Goal: Find contact information: Find contact information

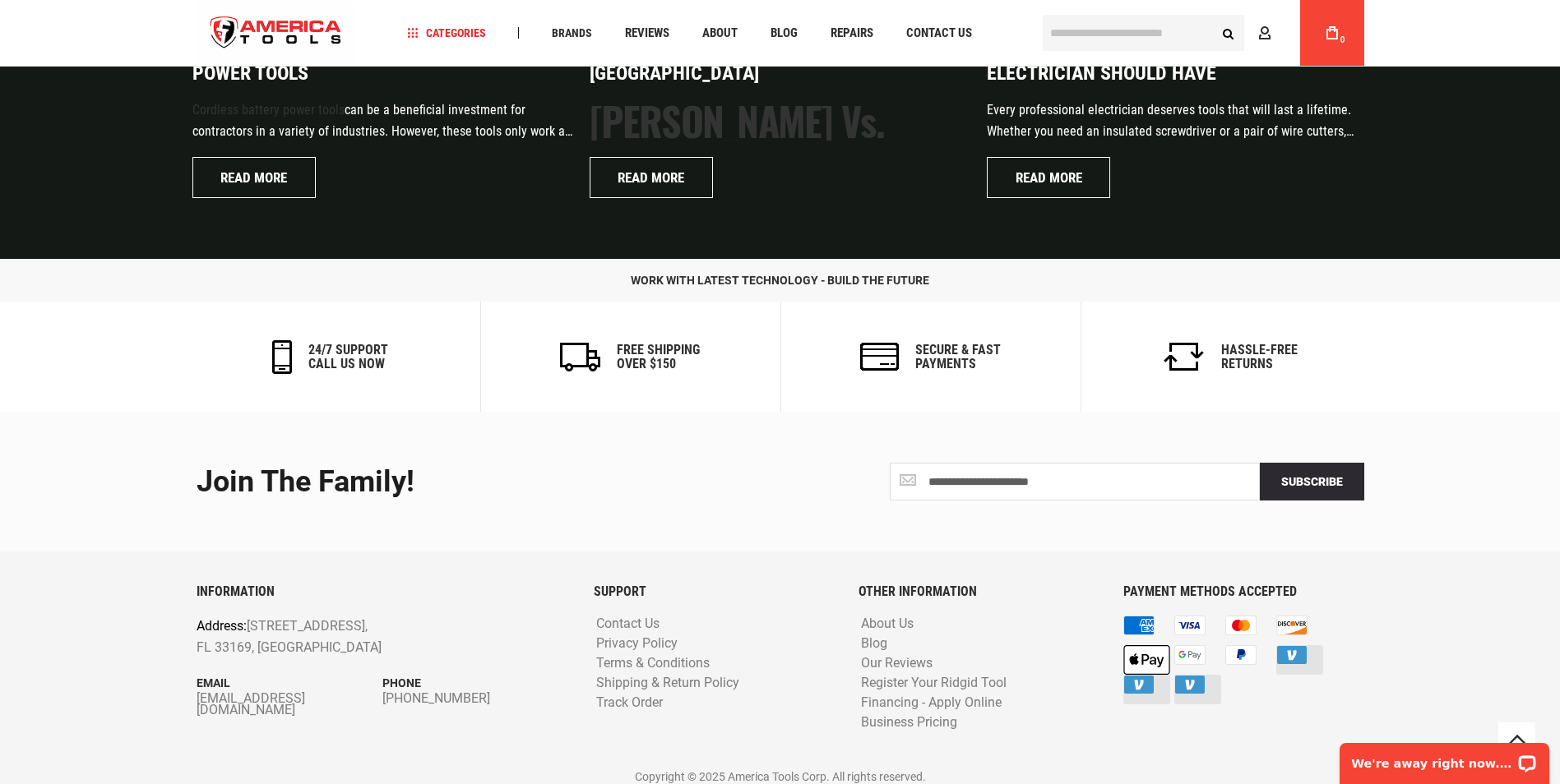
scroll to position [3934, 0]
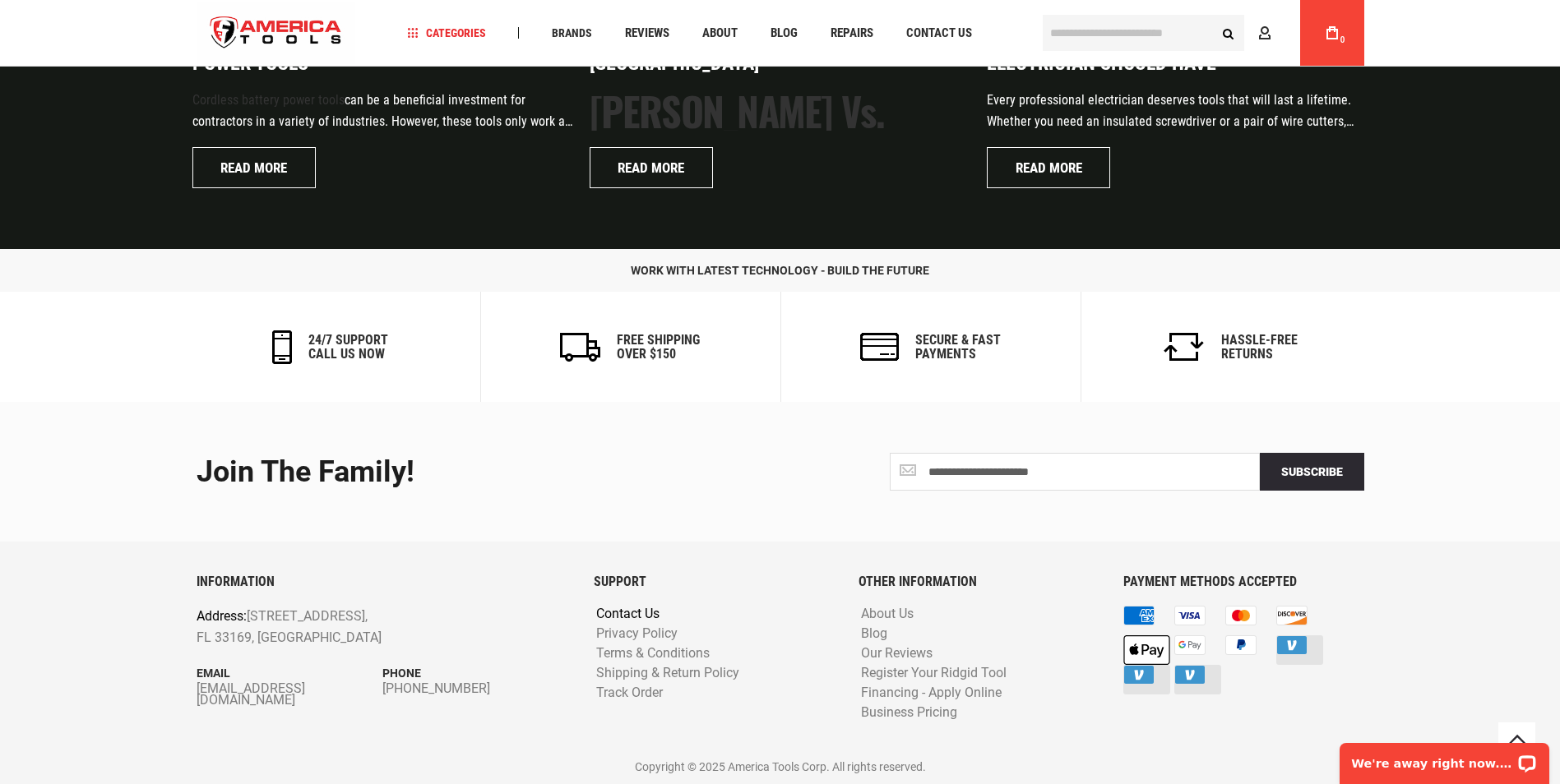
click at [642, 612] on link "Contact Us" at bounding box center [628, 614] width 71 height 16
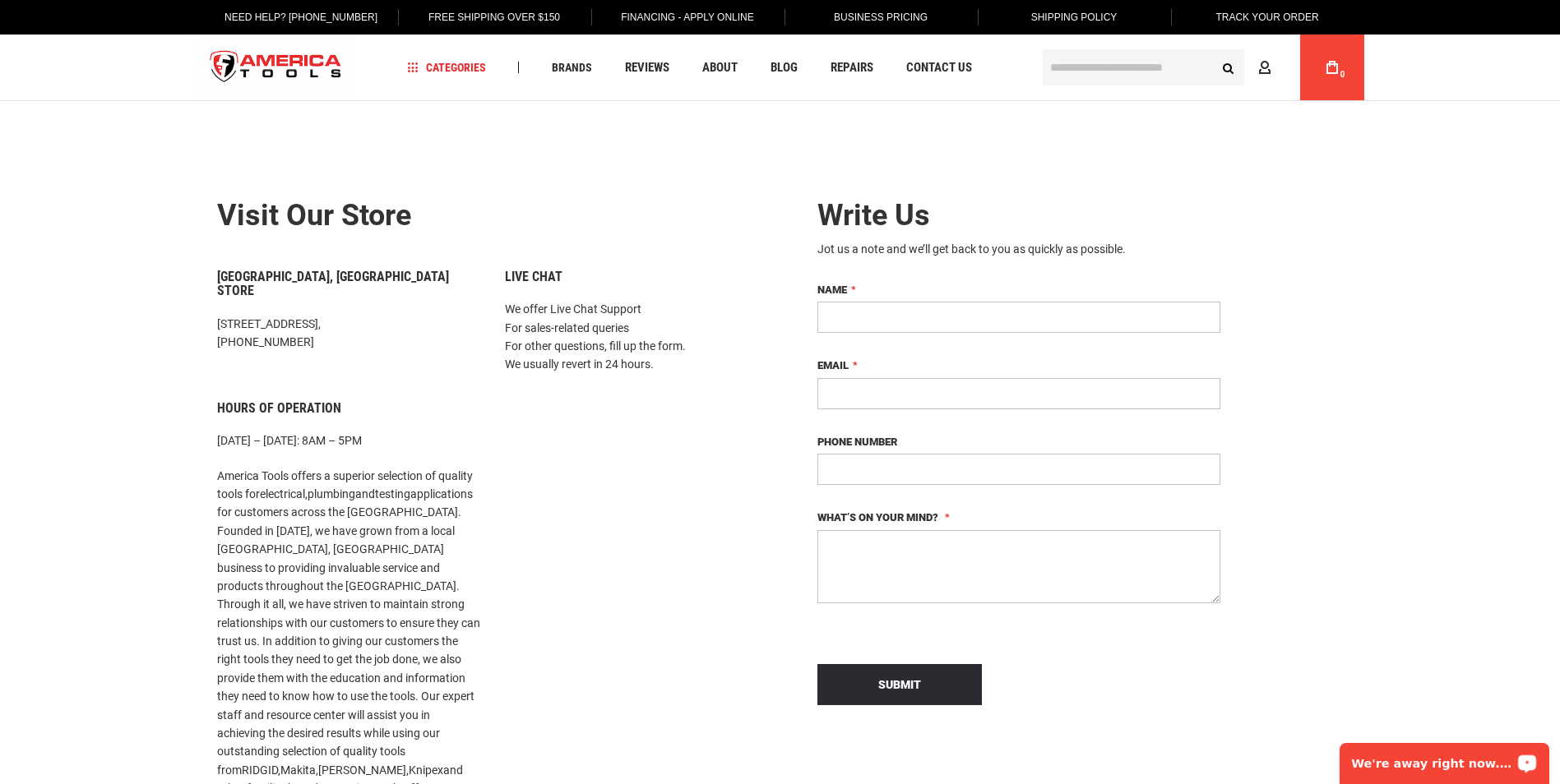
click at [1473, 765] on p "We're away right now. Please check back later!" at bounding box center [1433, 763] width 163 height 13
click at [1080, 144] on body "The store will not work correctly in the case when cookies are disabled. Langua…" at bounding box center [780, 392] width 1560 height 784
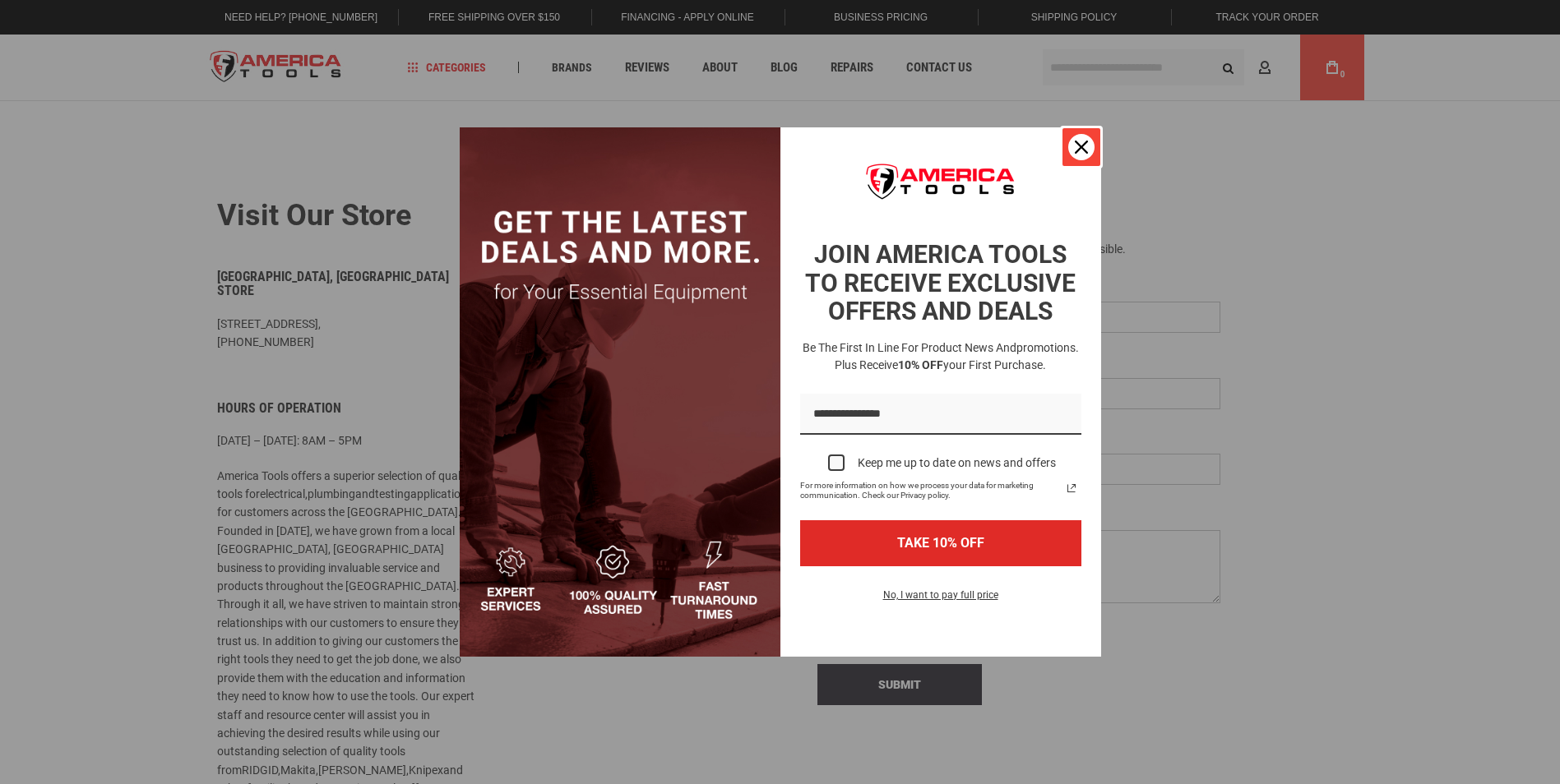
click at [1070, 149] on div "Close" at bounding box center [1081, 148] width 26 height 26
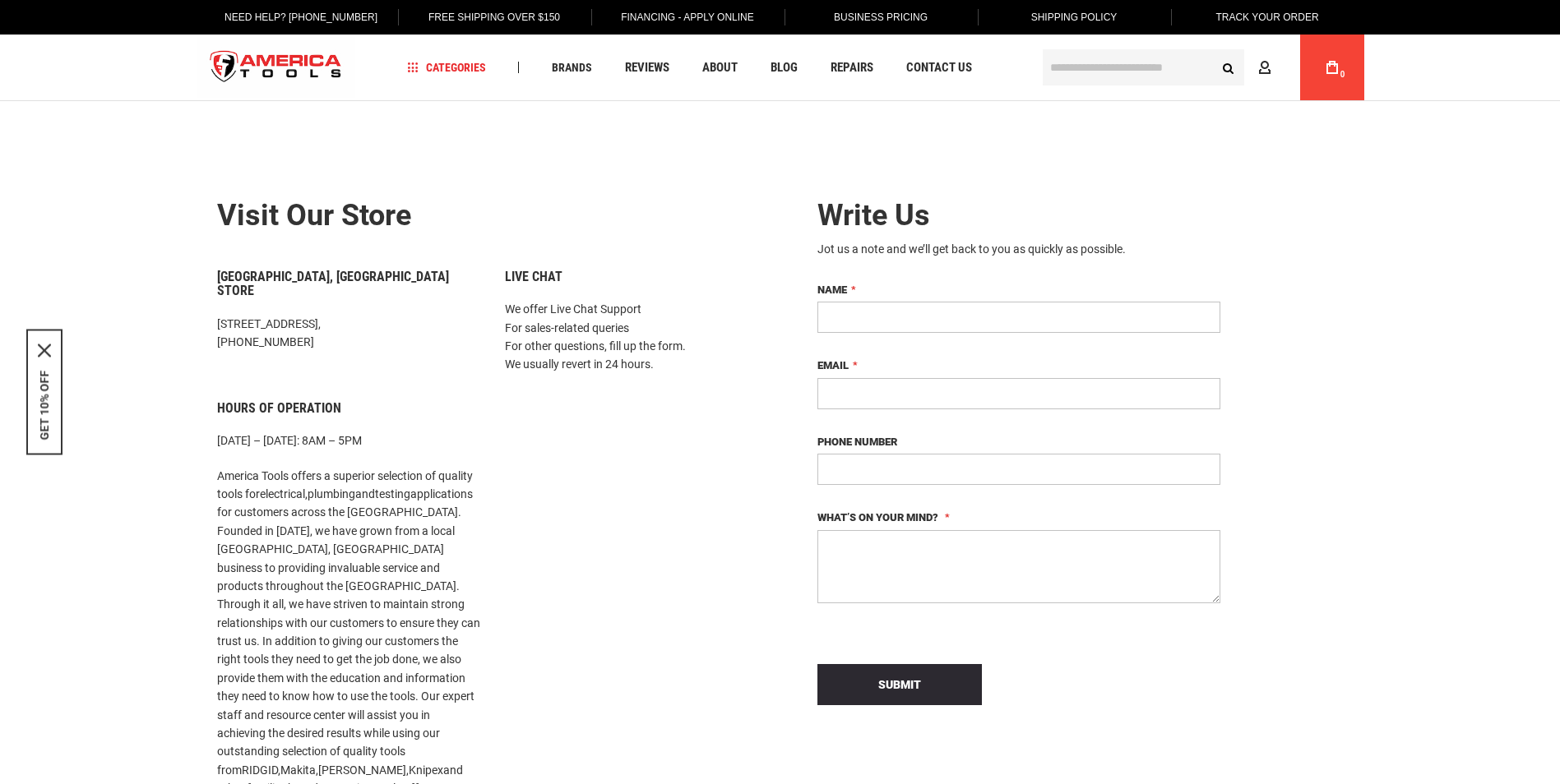
click at [413, 351] on div "Miami, FL Store 1157 NW 159th Dr, Miami, FL 33169, +1 305-513-9914 Hours of Ope…" at bounding box center [349, 635] width 288 height 729
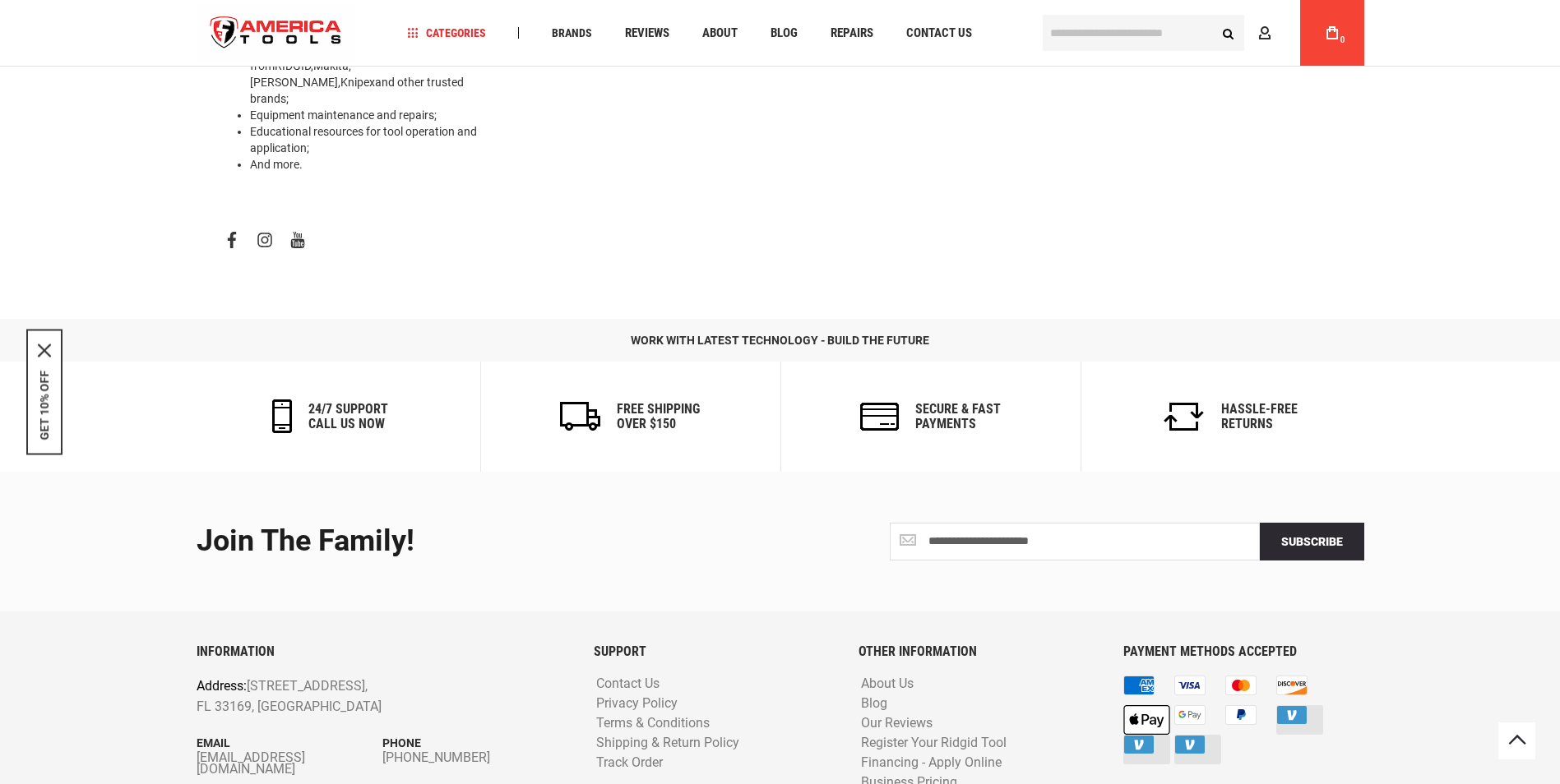
scroll to position [774, 0]
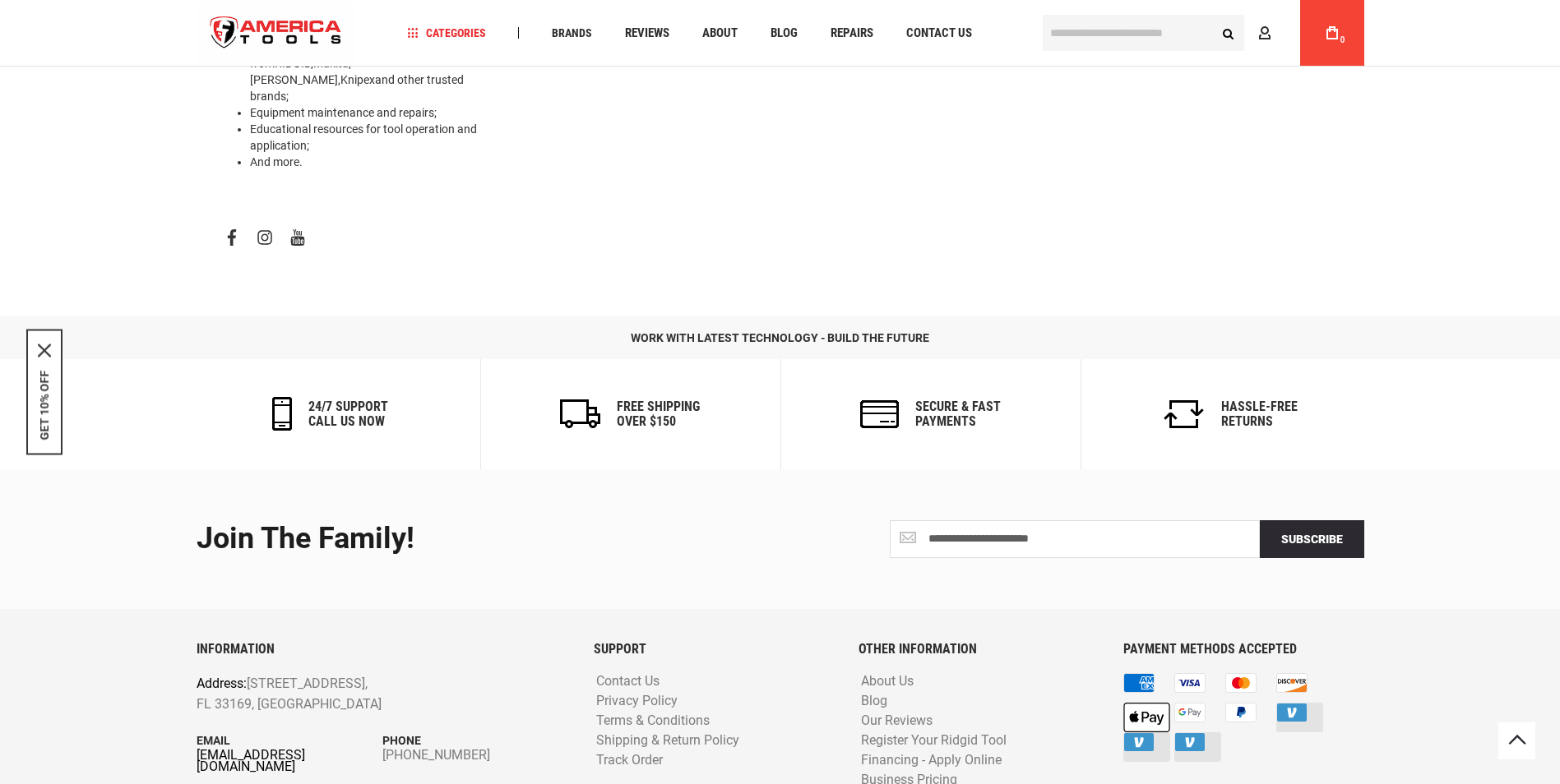
click at [318, 749] on link "[EMAIL_ADDRESS][DOMAIN_NAME]" at bounding box center [290, 760] width 186 height 23
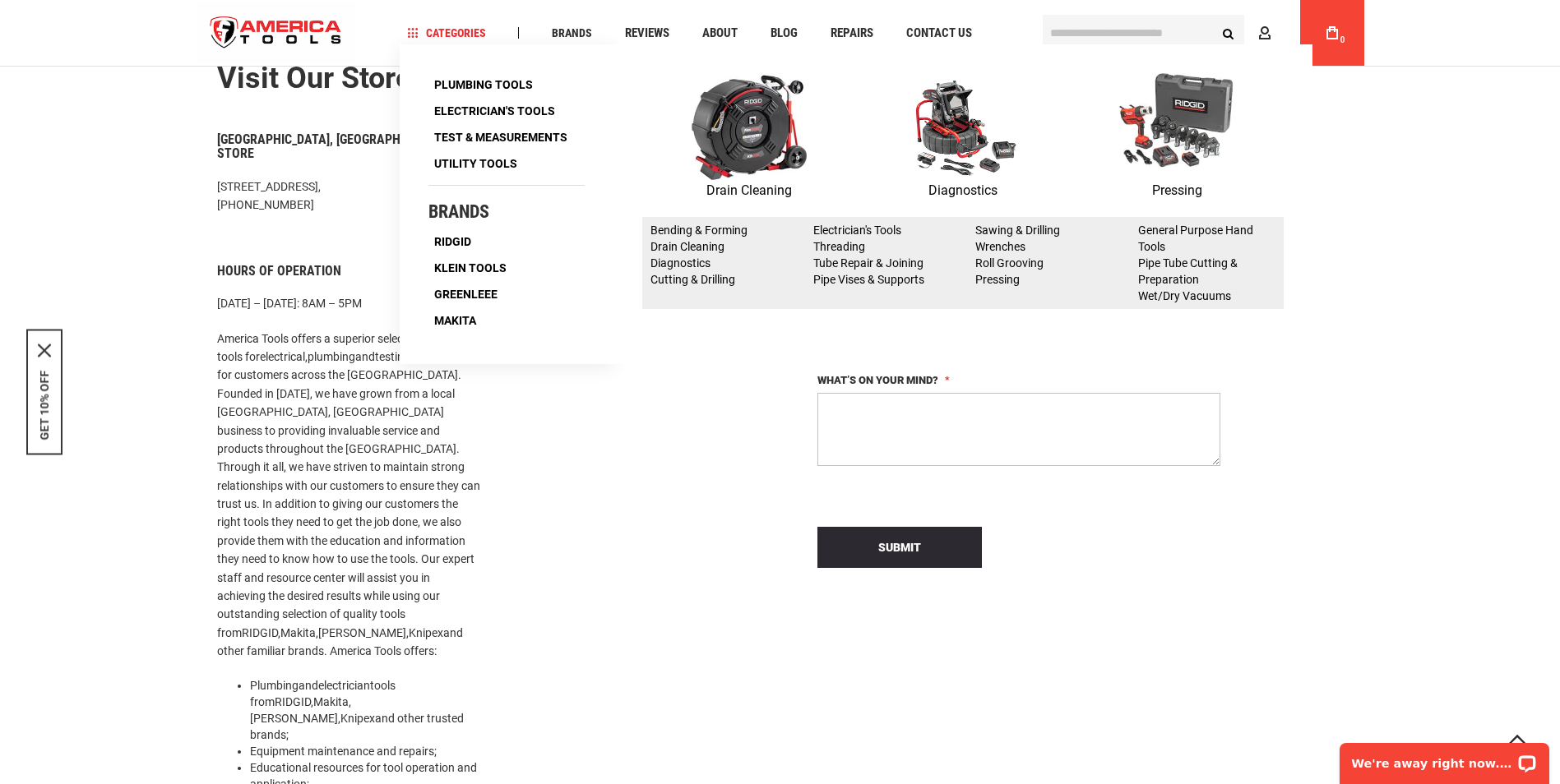
scroll to position [0, 0]
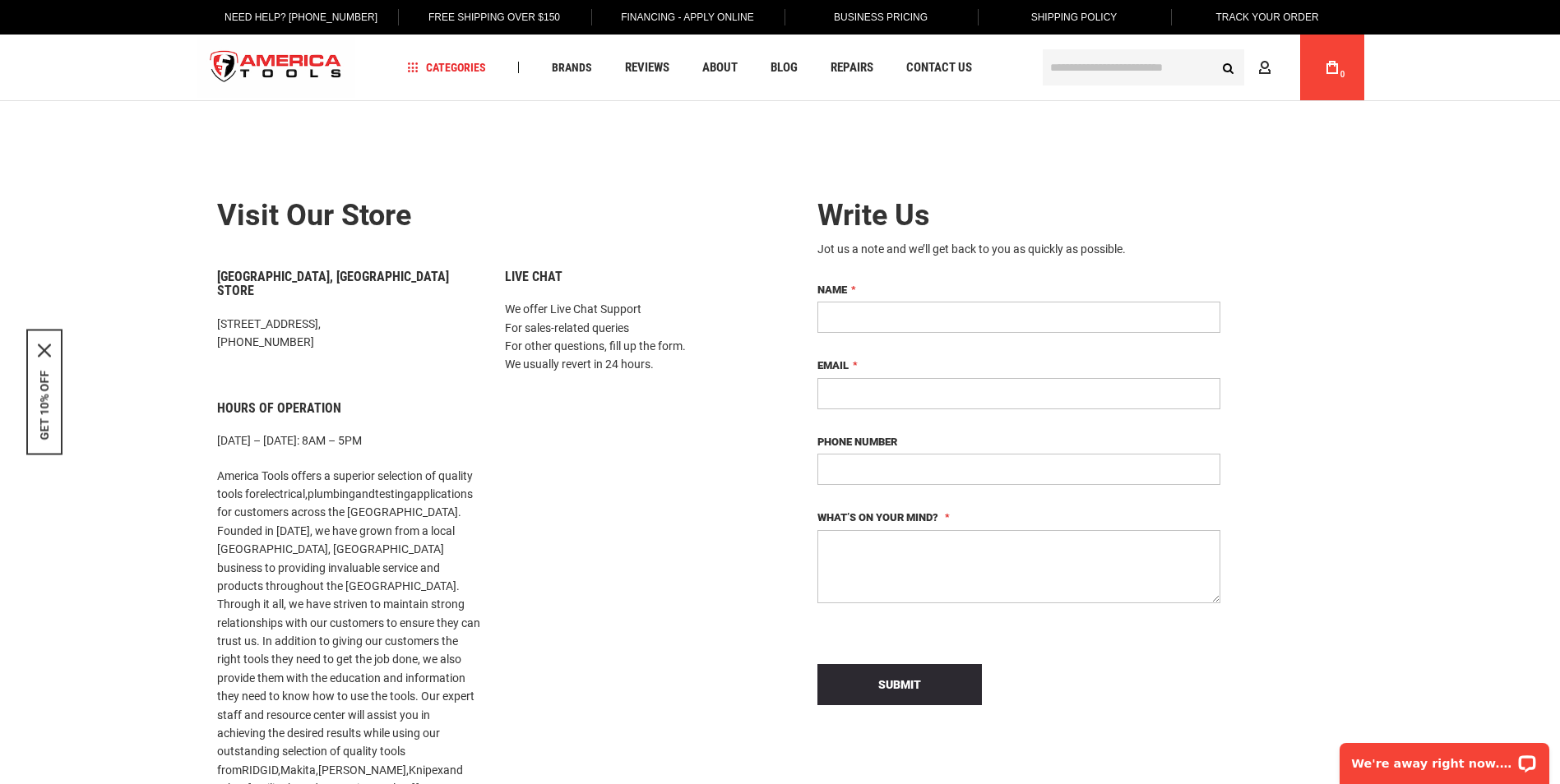
click at [326, 60] on img "store logo" at bounding box center [276, 68] width 160 height 62
